Goal: Transaction & Acquisition: Subscribe to service/newsletter

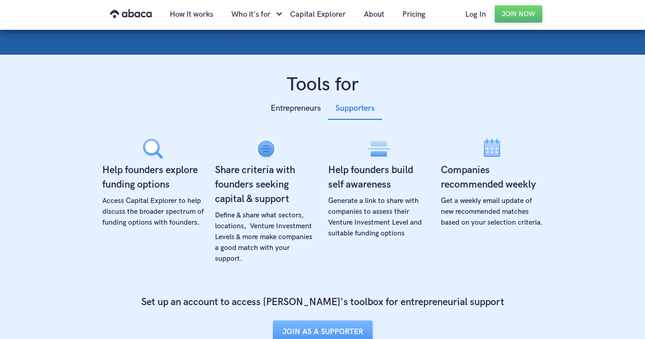
scroll to position [295, 0]
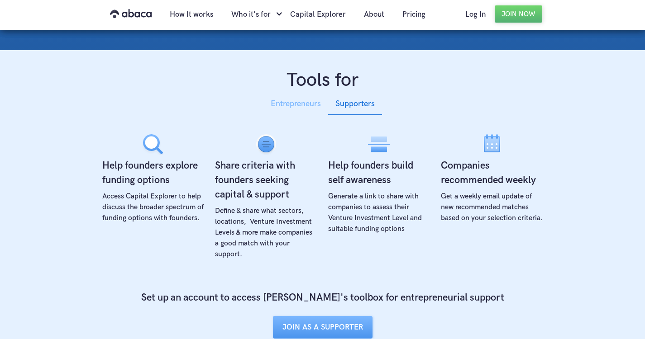
click at [296, 105] on div "Entrepreneurs" at bounding box center [296, 104] width 50 height 14
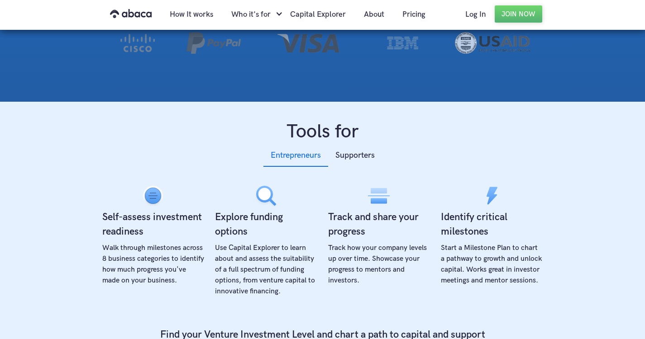
scroll to position [0, 0]
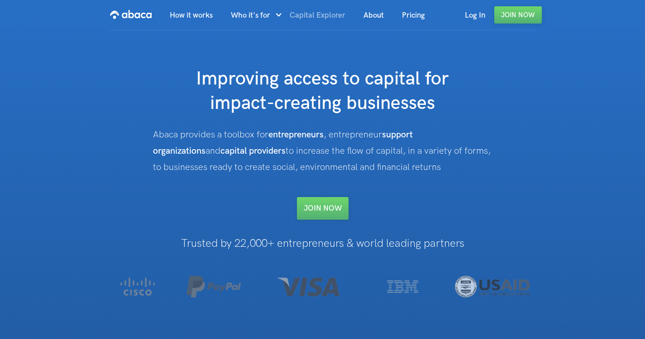
click at [308, 14] on link "Capital Explorer" at bounding box center [317, 15] width 74 height 31
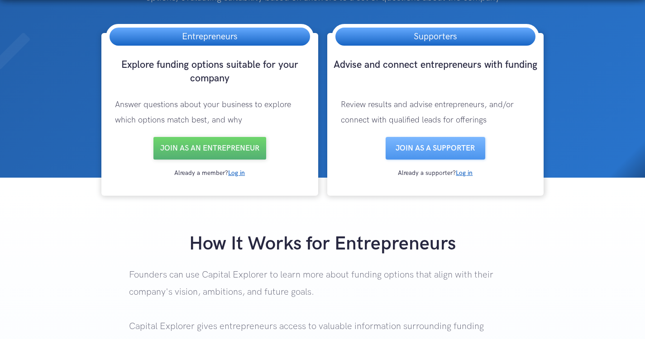
scroll to position [120, 0]
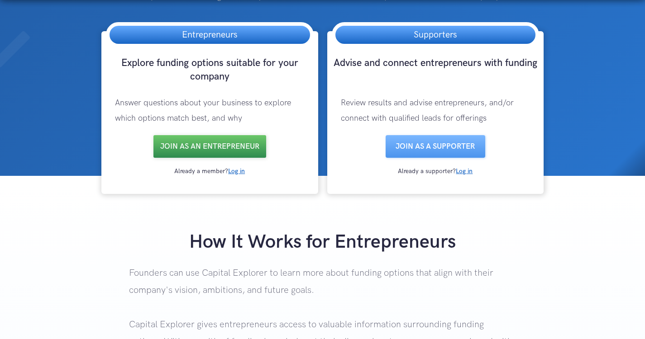
click at [228, 148] on link "Join as an entrepreneur" at bounding box center [209, 146] width 113 height 23
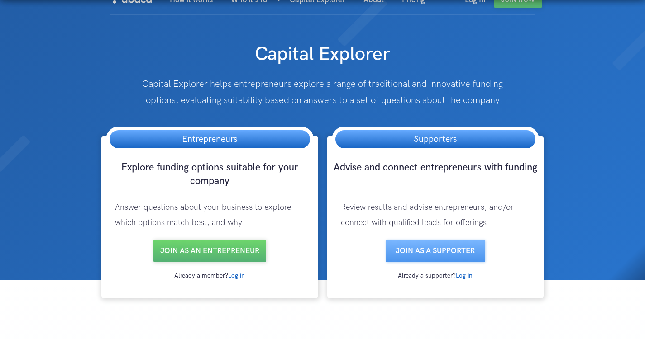
scroll to position [0, 0]
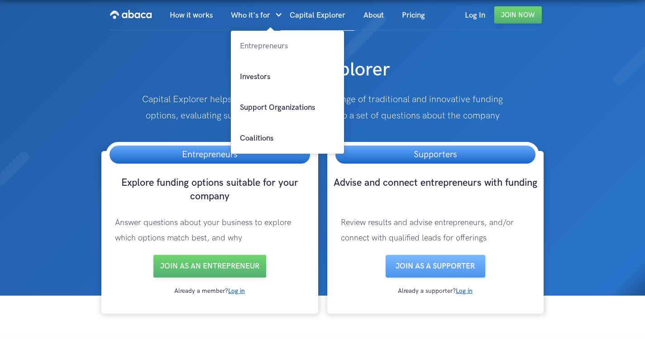
click at [261, 47] on link "Entrepreneurs" at bounding box center [287, 46] width 113 height 31
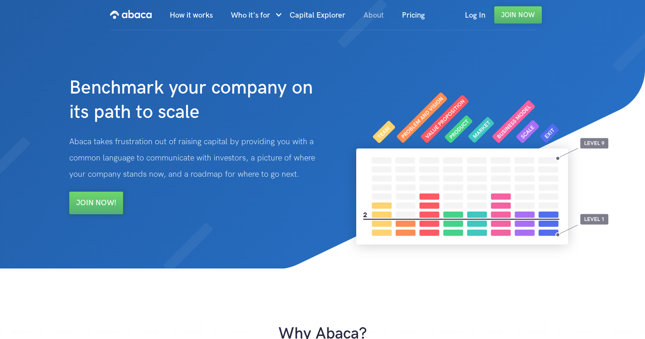
click at [370, 15] on link "About" at bounding box center [373, 15] width 38 height 31
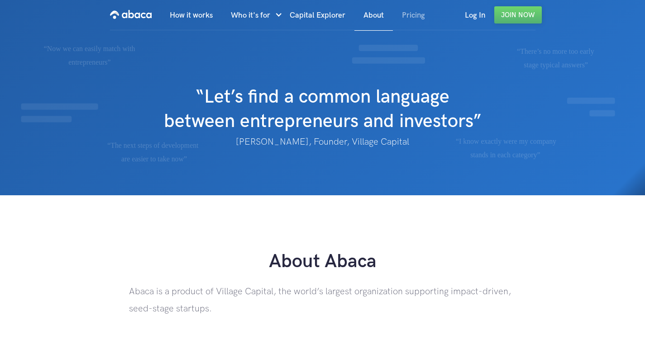
click at [411, 14] on link "Pricing" at bounding box center [413, 15] width 41 height 31
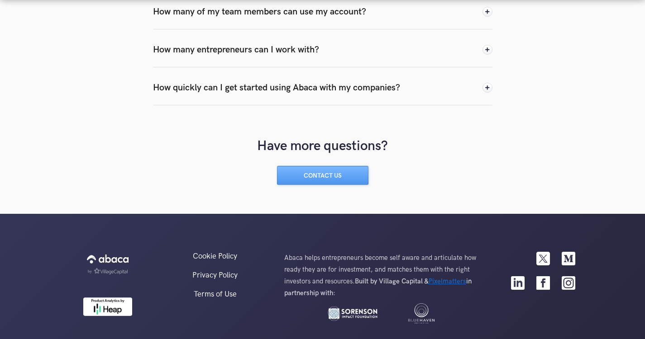
scroll to position [1031, 0]
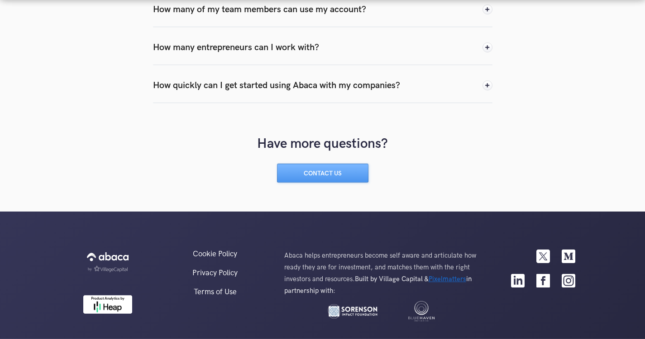
click at [335, 85] on div "How quickly can I get started using Abaca with my companies?" at bounding box center [276, 86] width 247 height 14
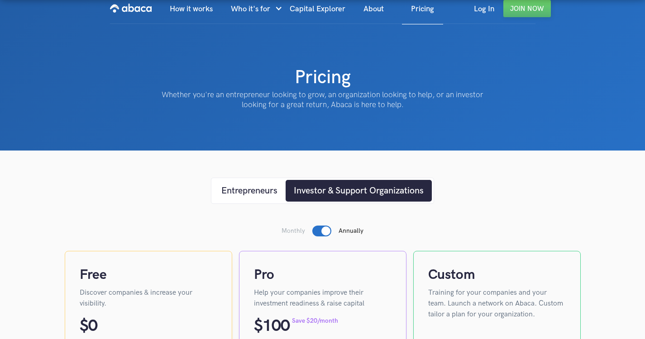
scroll to position [0, 0]
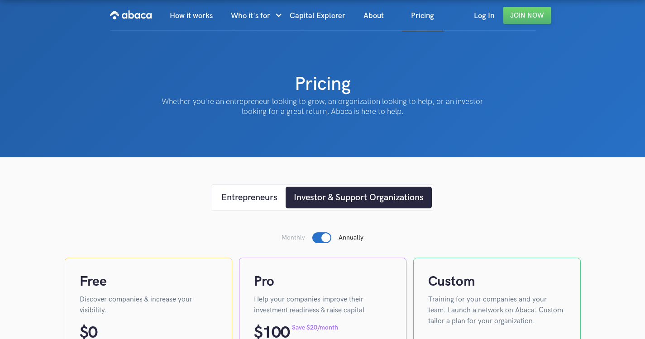
click at [314, 201] on div "Investor & Support Organizations" at bounding box center [359, 198] width 130 height 14
click at [252, 199] on div "Entrepreneurs" at bounding box center [249, 198] width 56 height 14
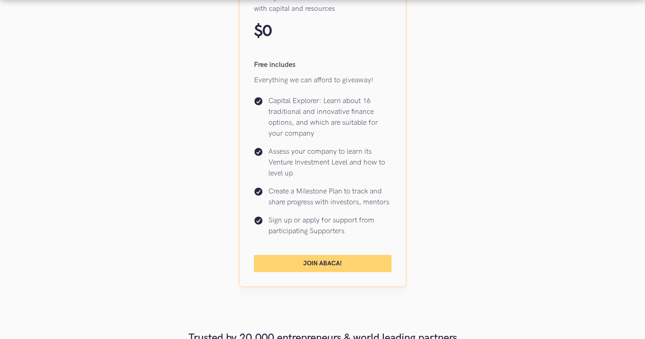
scroll to position [342, 0]
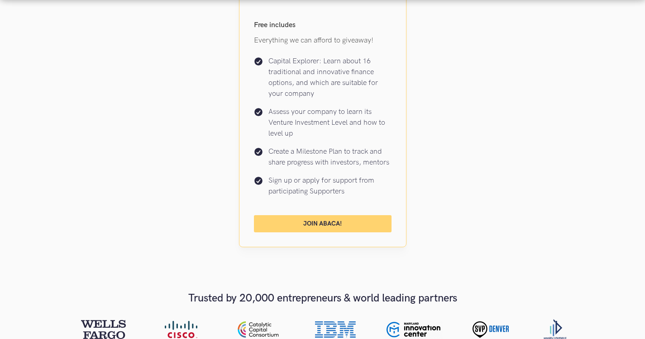
click at [316, 222] on link "Join Abaca!" at bounding box center [323, 223] width 138 height 17
